Goal: Information Seeking & Learning: Learn about a topic

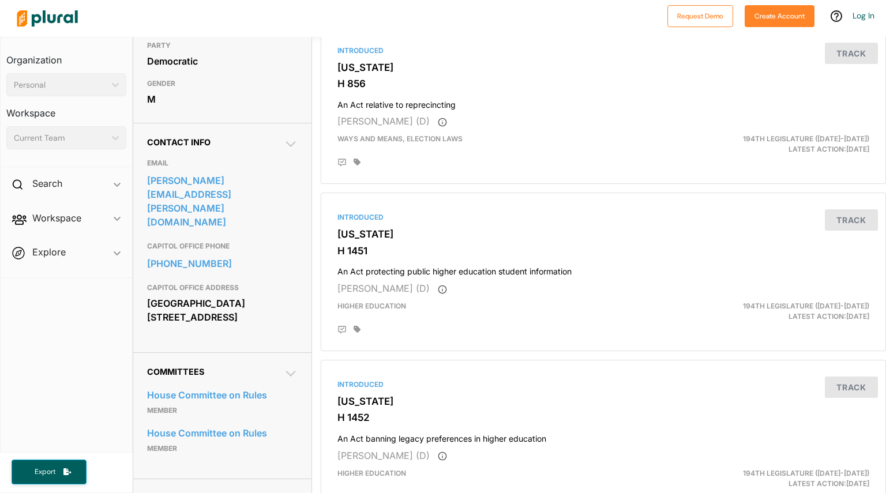
scroll to position [274, 0]
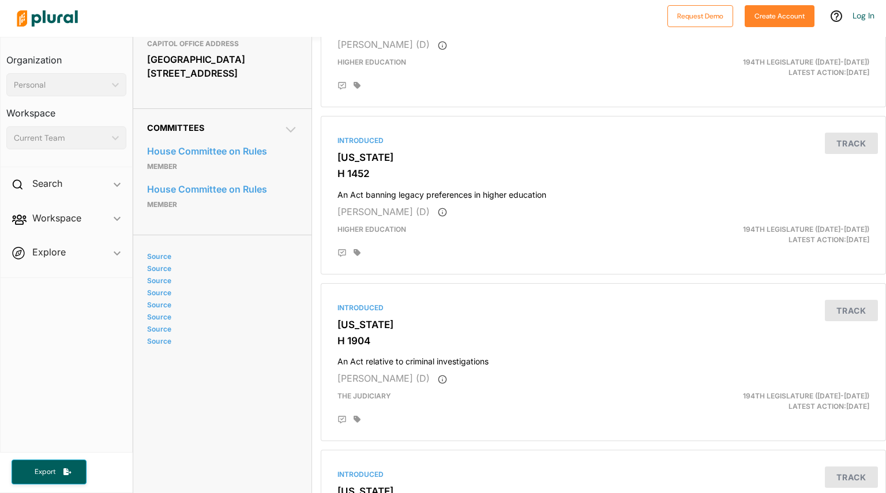
scroll to position [521, 0]
